Goal: Find specific page/section: Find specific page/section

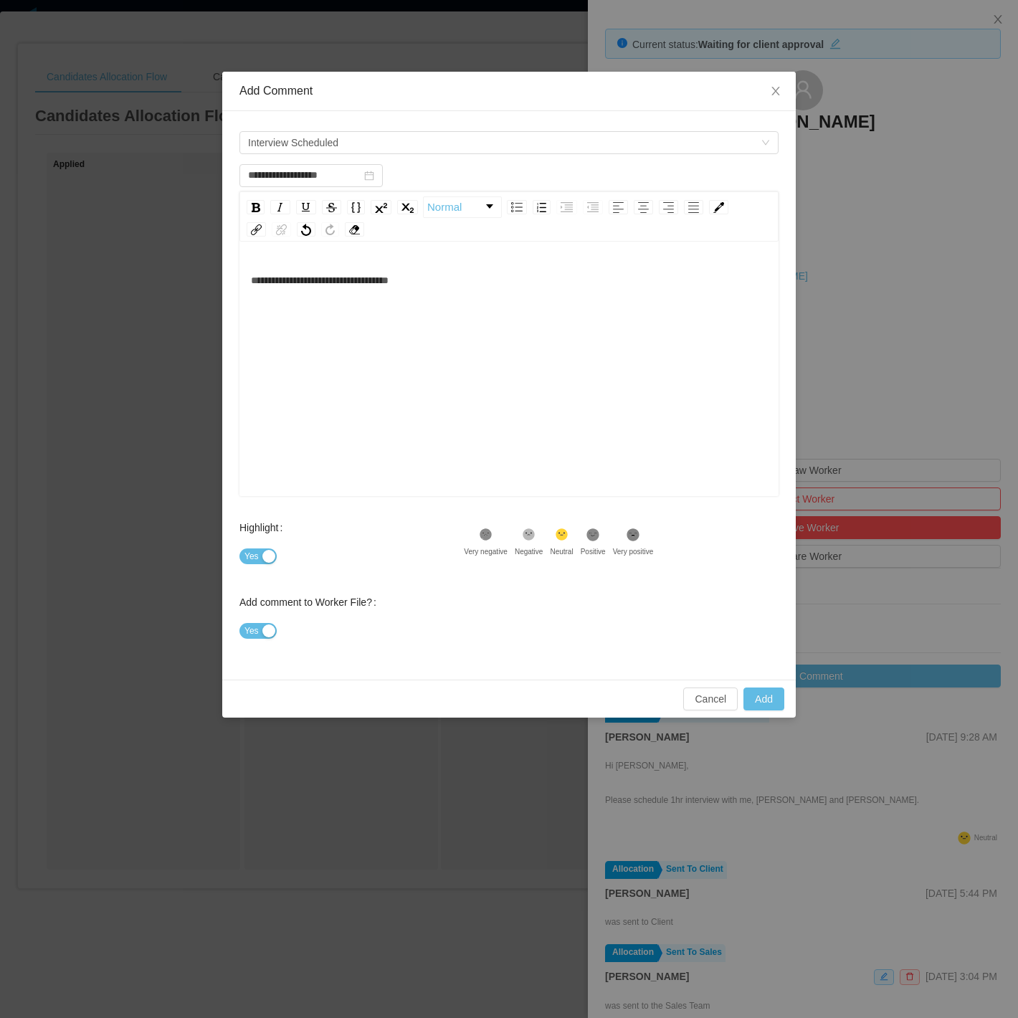
scroll to position [0, 388]
type input "**********"
click at [514, 310] on div "**********" at bounding box center [509, 391] width 517 height 251
click at [491, 534] on icon at bounding box center [486, 535] width 9 height 9
click at [764, 696] on button "Add" at bounding box center [764, 699] width 41 height 23
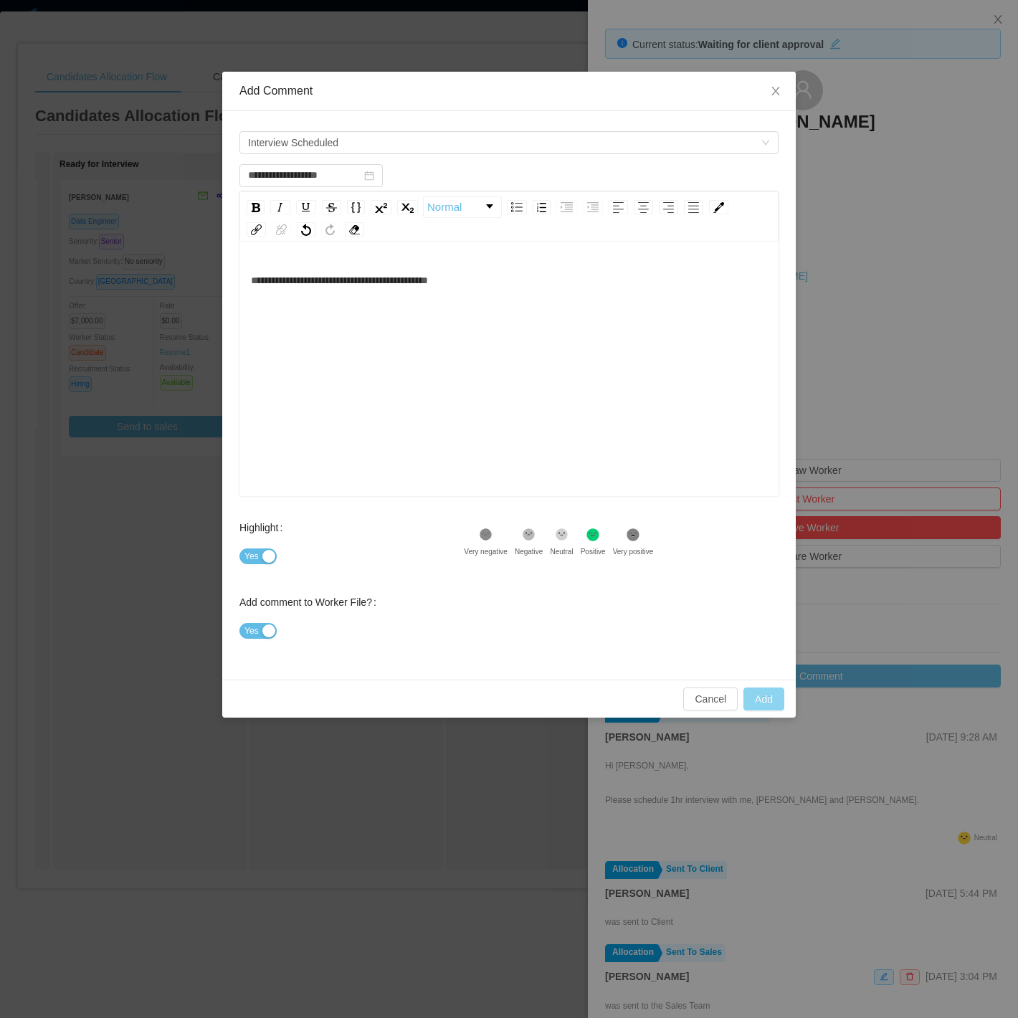
type input "**********"
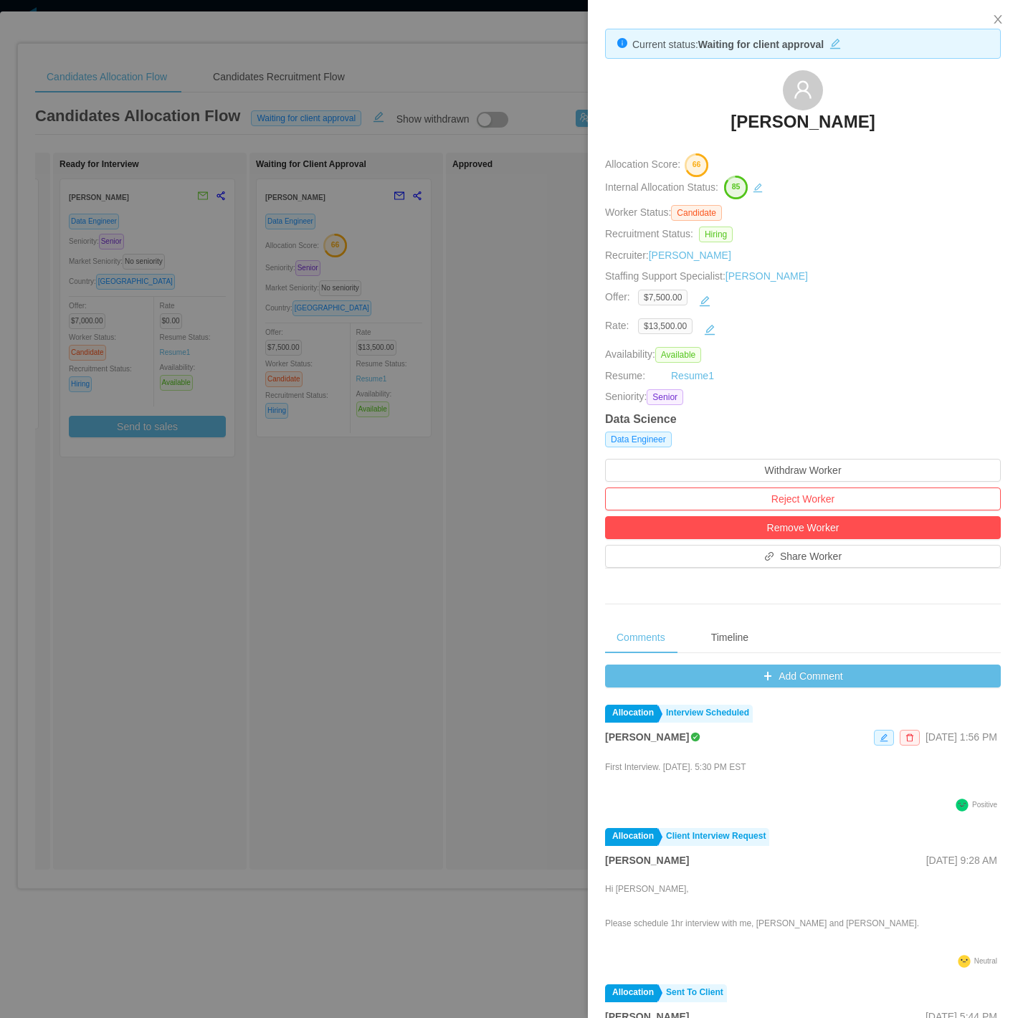
click at [350, 80] on div at bounding box center [509, 509] width 1018 height 1018
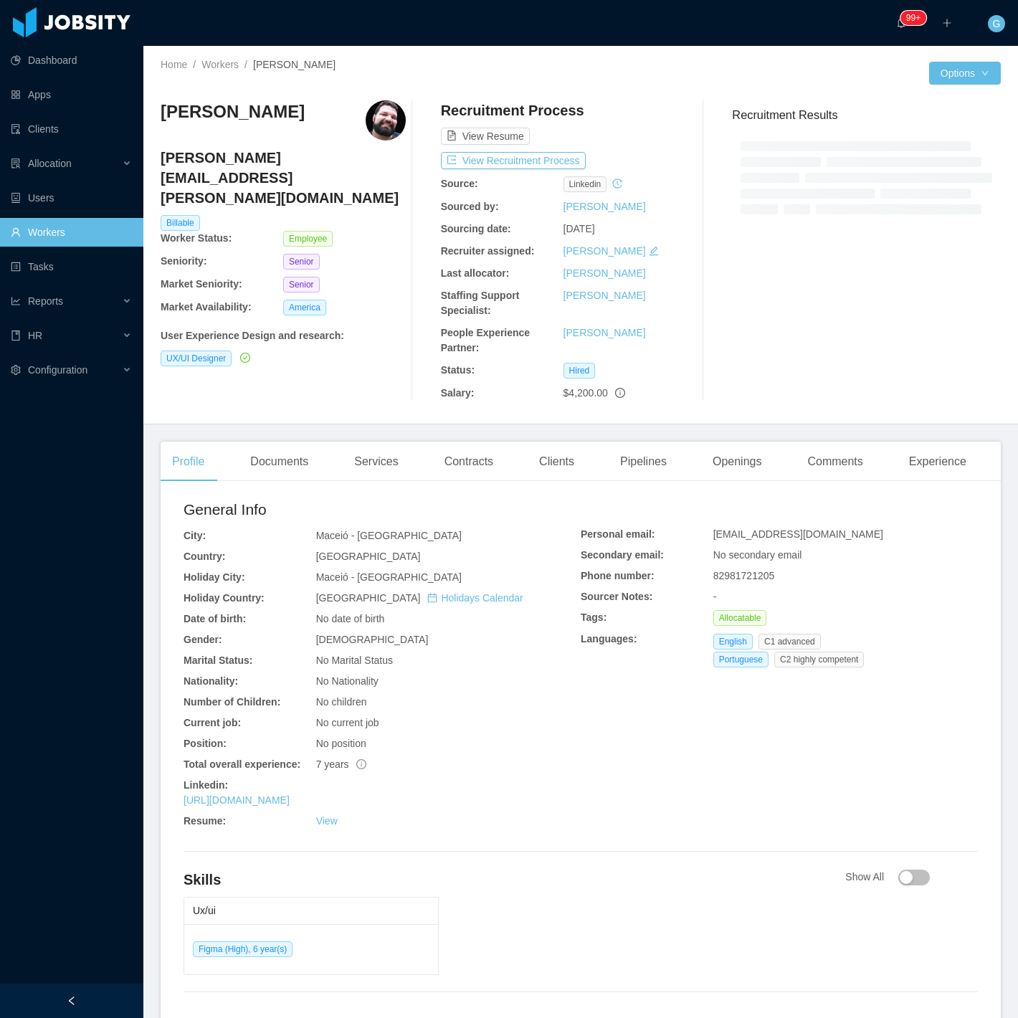
drag, startPoint x: 261, startPoint y: 168, endPoint x: 249, endPoint y: 162, distance: 13.5
click at [257, 166] on div "[PERSON_NAME][EMAIL_ADDRESS][PERSON_NAME][DOMAIN_NAME]" at bounding box center [283, 181] width 245 height 67
click at [248, 161] on h4 "[PERSON_NAME][EMAIL_ADDRESS][PERSON_NAME][DOMAIN_NAME]" at bounding box center [283, 178] width 245 height 60
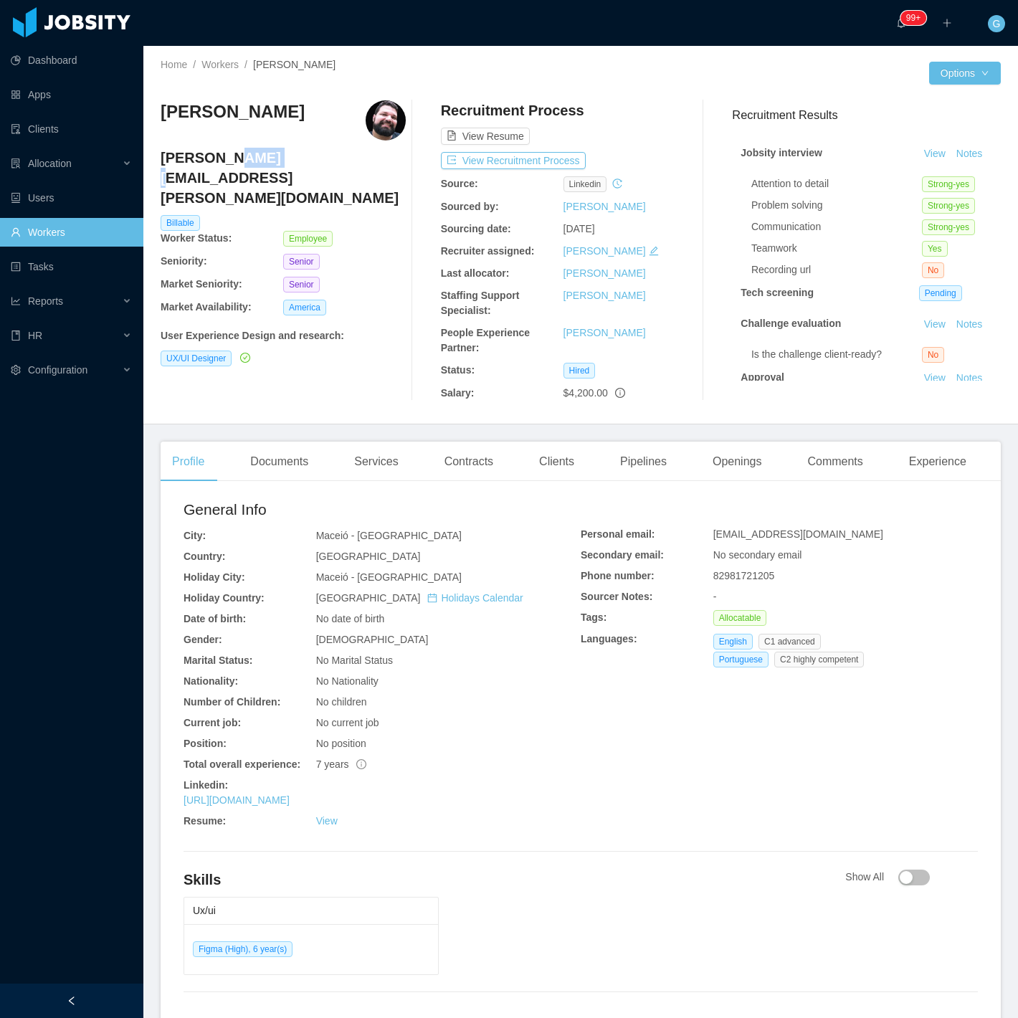
click at [248, 161] on h4 "[PERSON_NAME][EMAIL_ADDRESS][PERSON_NAME][DOMAIN_NAME]" at bounding box center [283, 178] width 245 height 60
copy h4 "[PERSON_NAME][EMAIL_ADDRESS][PERSON_NAME][DOMAIN_NAME]"
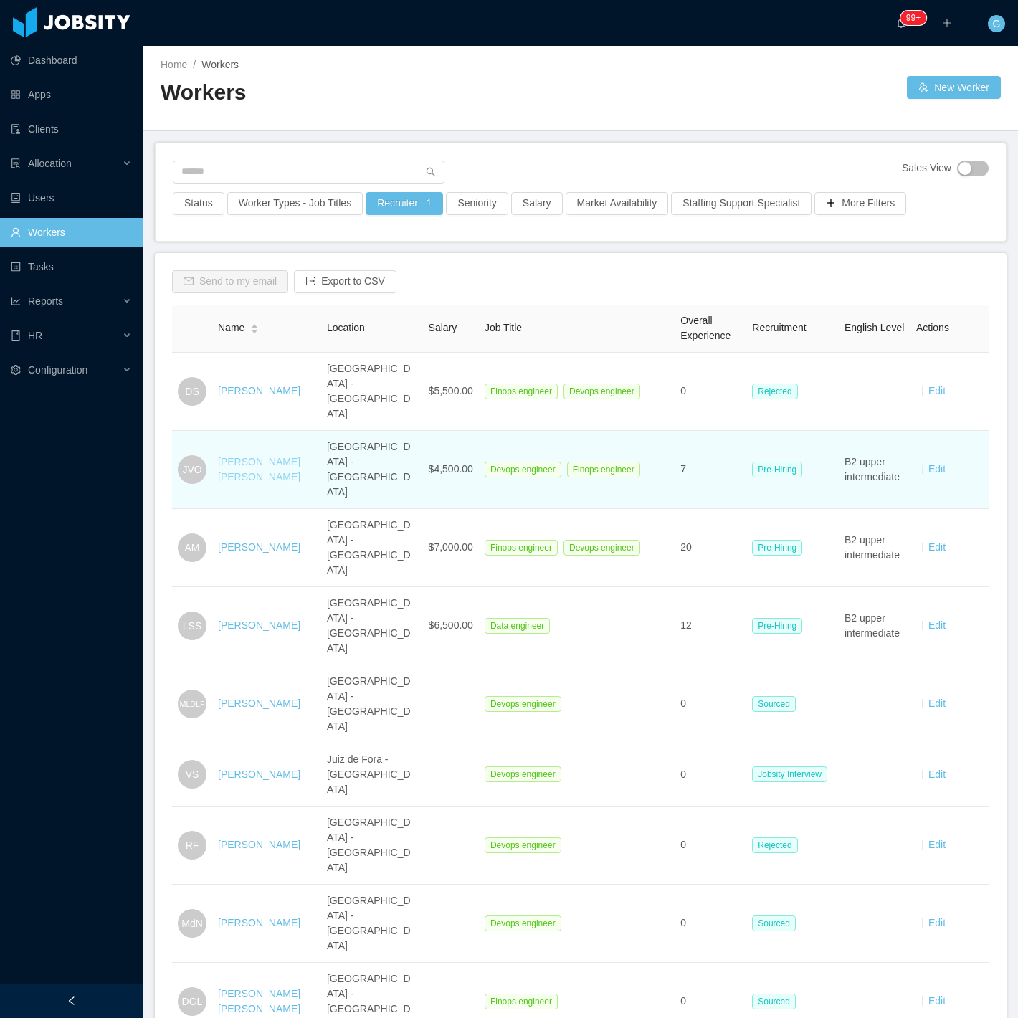
click at [235, 456] on link "[PERSON_NAME] [PERSON_NAME]" at bounding box center [259, 469] width 82 height 27
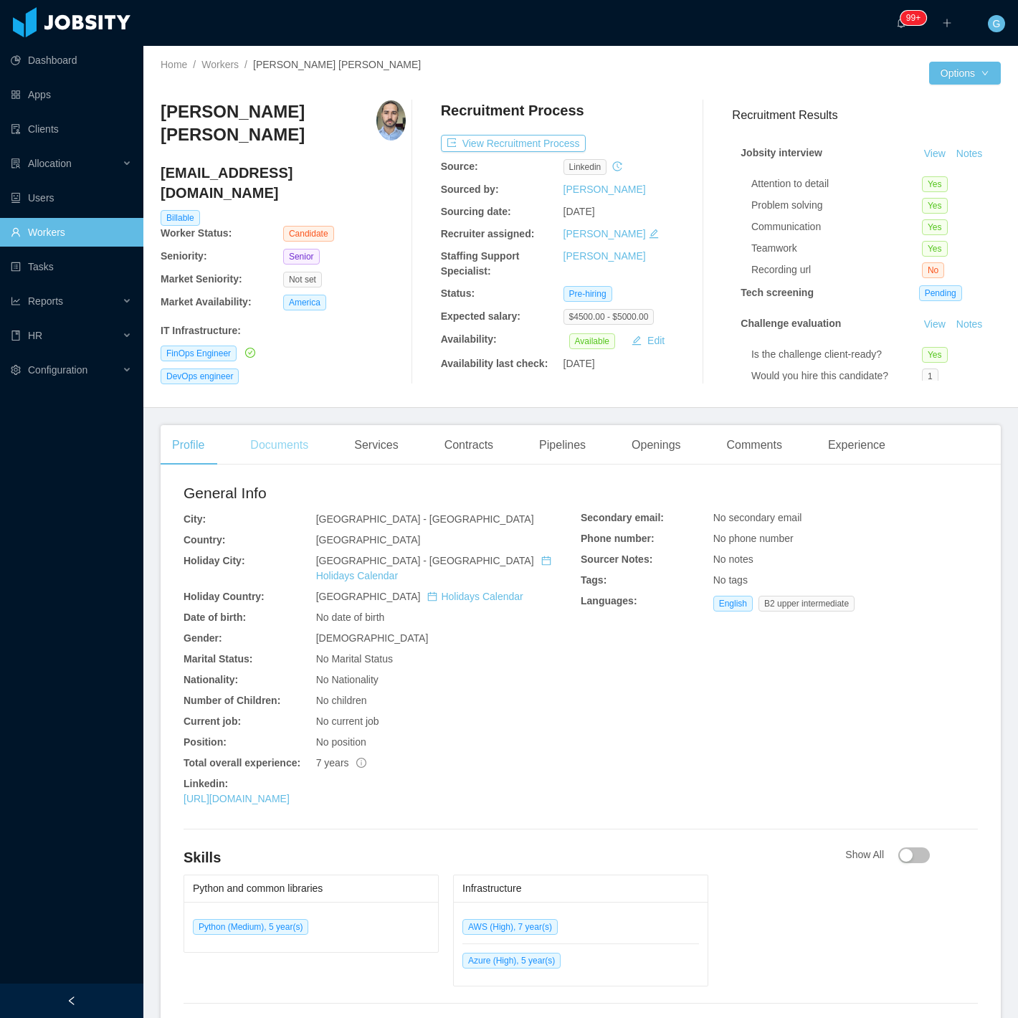
click at [288, 447] on div "Documents" at bounding box center [279, 445] width 81 height 40
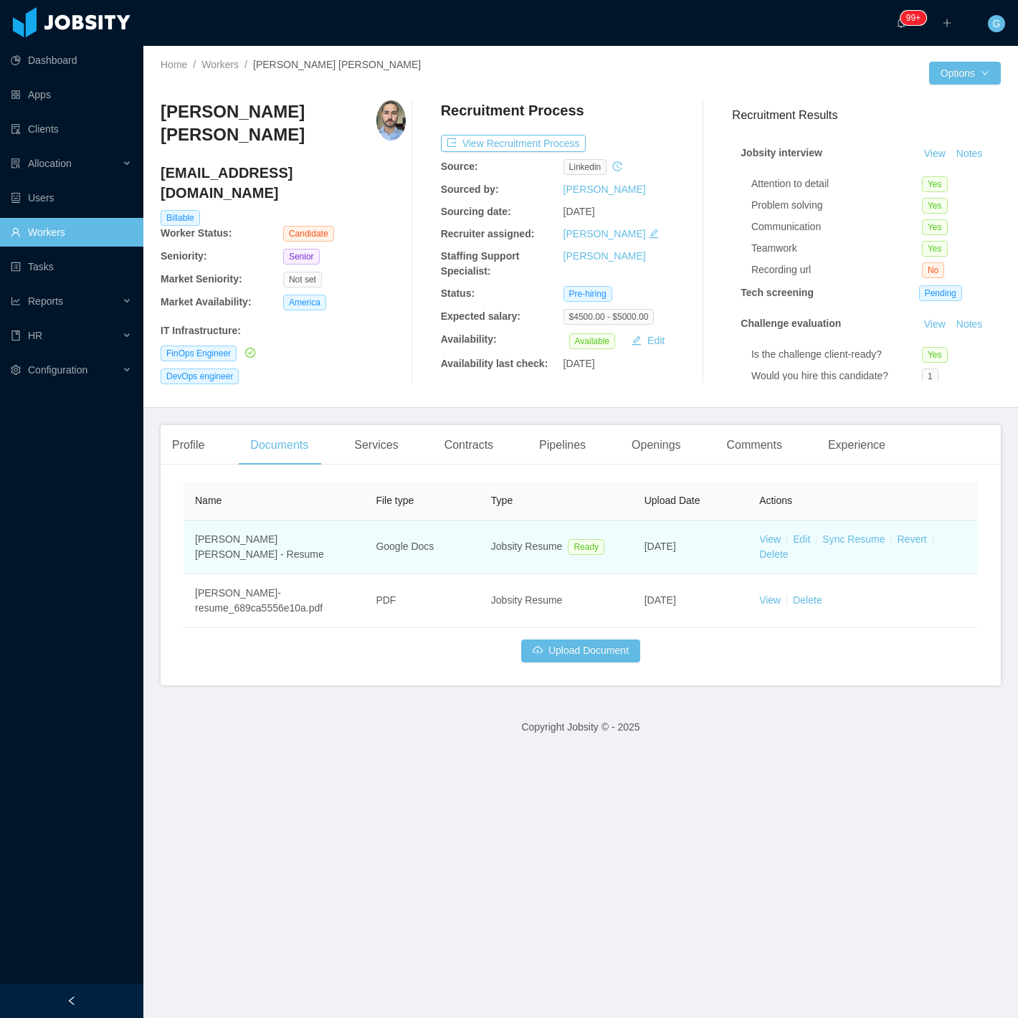
click at [776, 522] on td "View Edit Sync Resume Revert Delete" at bounding box center [863, 548] width 230 height 54
click at [759, 533] on link "View" at bounding box center [770, 538] width 22 height 11
